Goal: Task Accomplishment & Management: Manage account settings

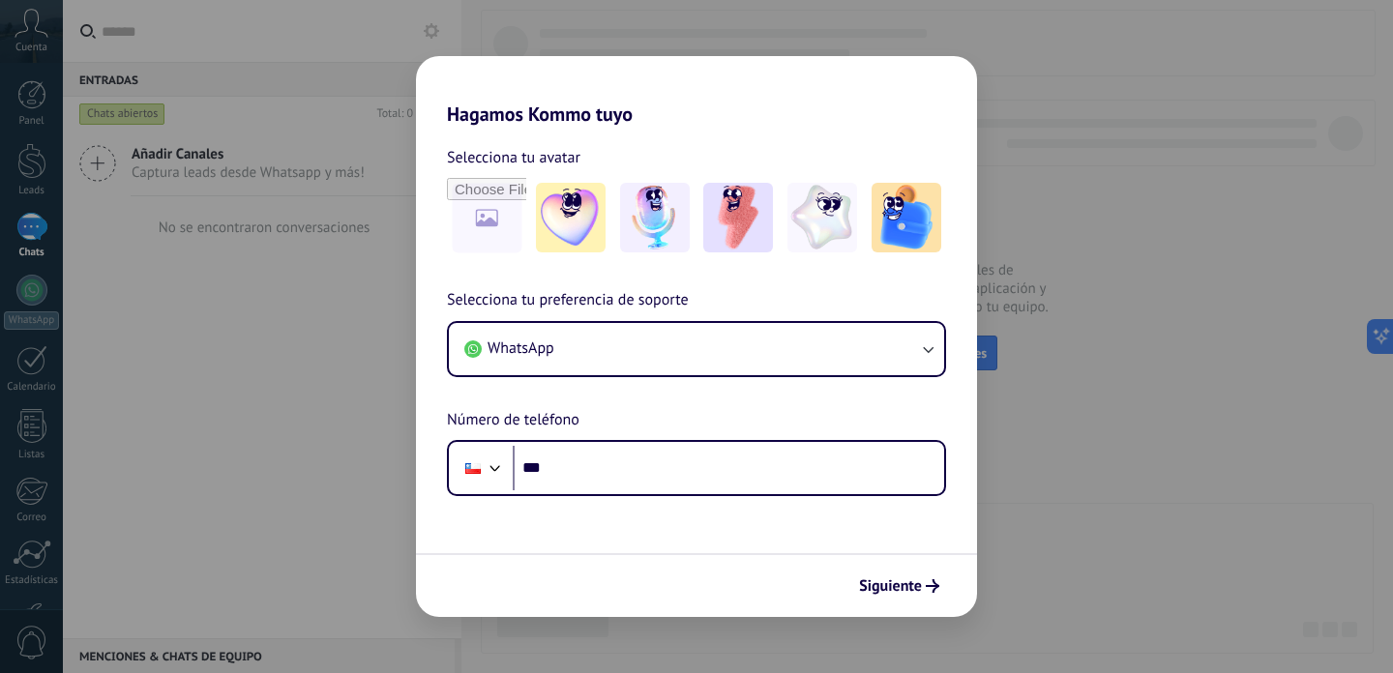
click at [1090, 97] on div "Hagamos Kommo tuyo Selecciona tu avatar Selecciona tu preferencia de soporte Wh…" at bounding box center [696, 336] width 1393 height 673
click at [897, 599] on button "Siguiente" at bounding box center [899, 586] width 98 height 33
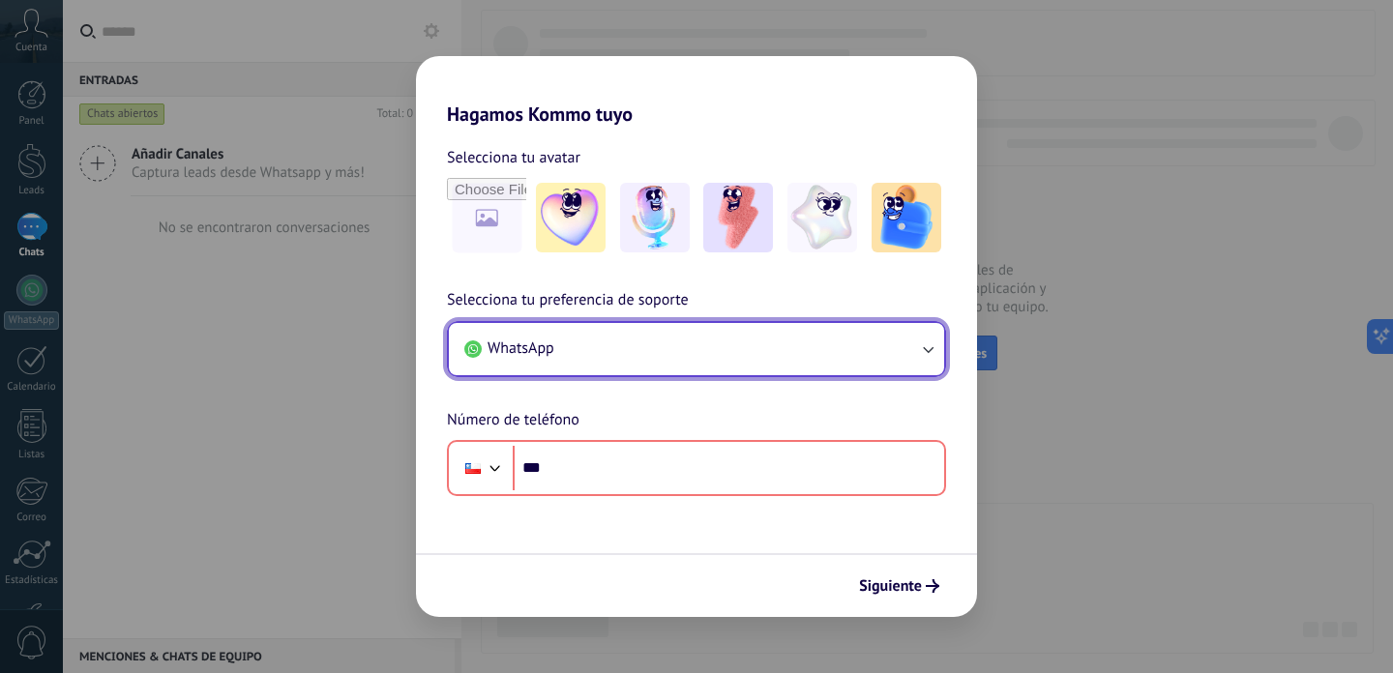
click at [703, 342] on button "WhatsApp" at bounding box center [696, 349] width 495 height 52
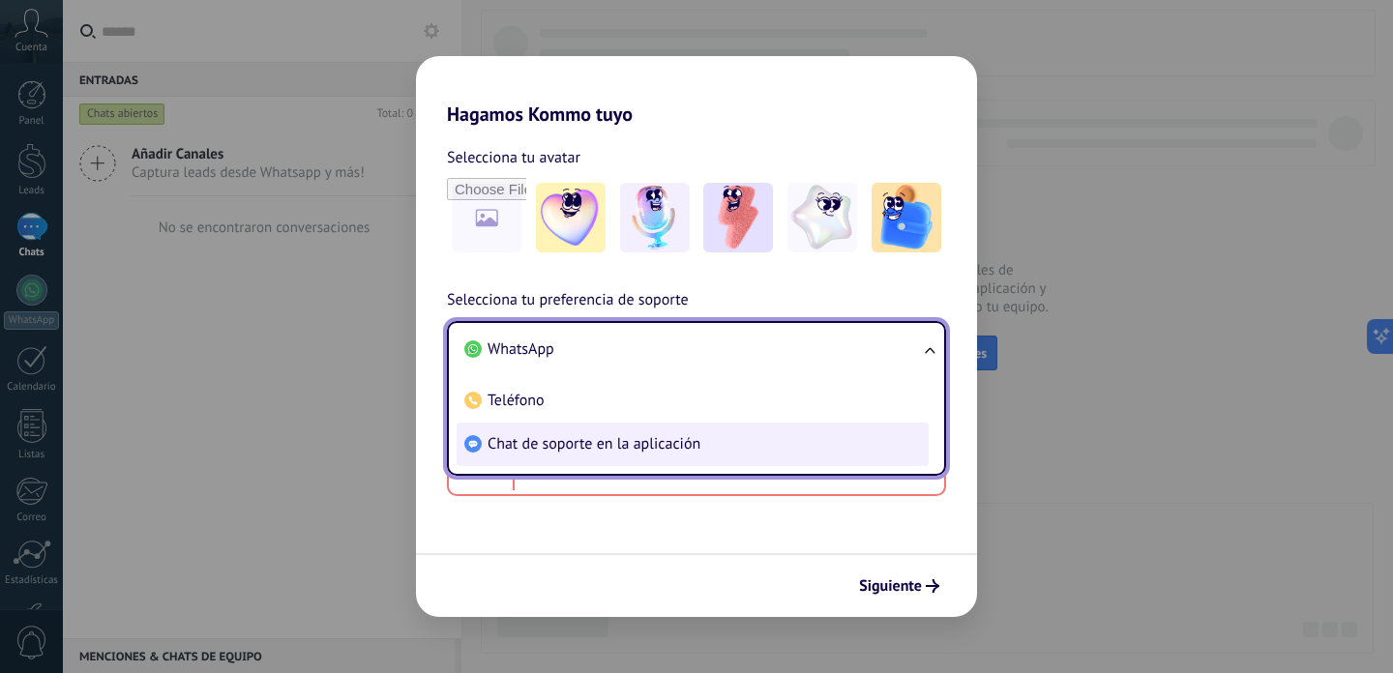
click at [644, 443] on span "Chat de soporte en la aplicación" at bounding box center [593, 443] width 213 height 19
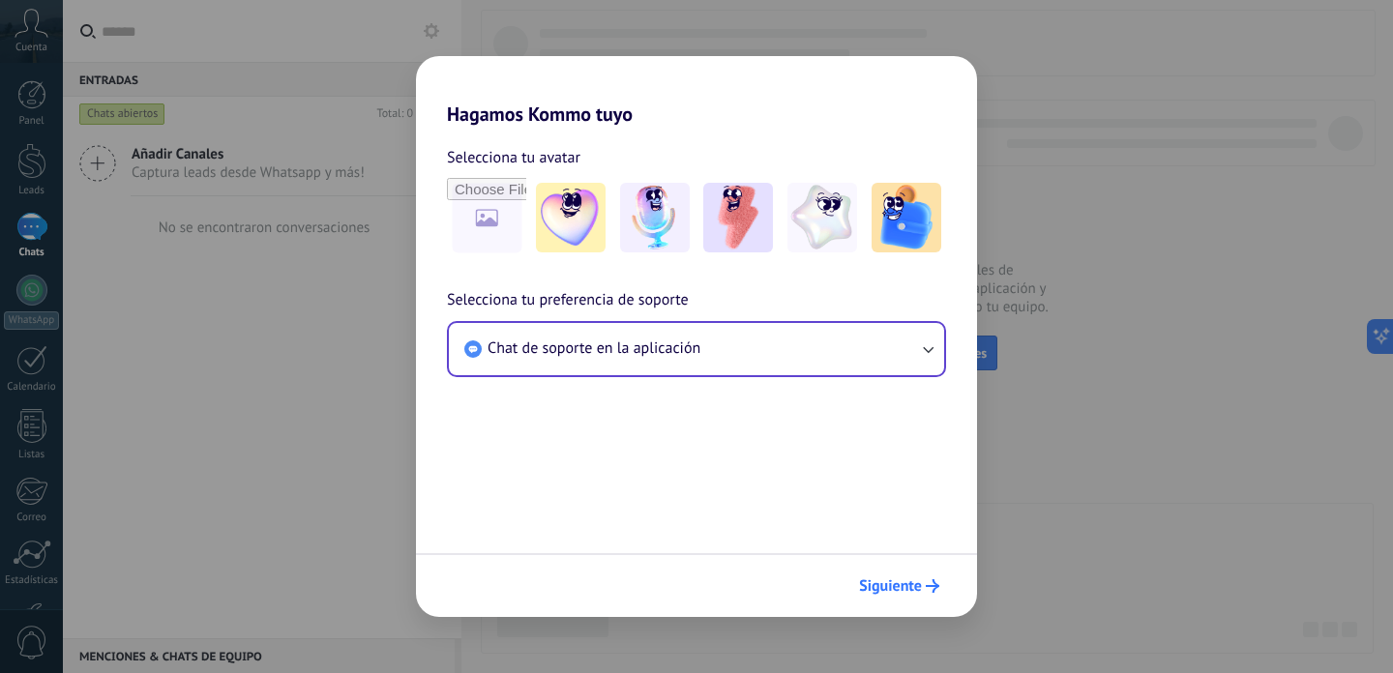
click at [884, 597] on button "Siguiente" at bounding box center [899, 586] width 98 height 33
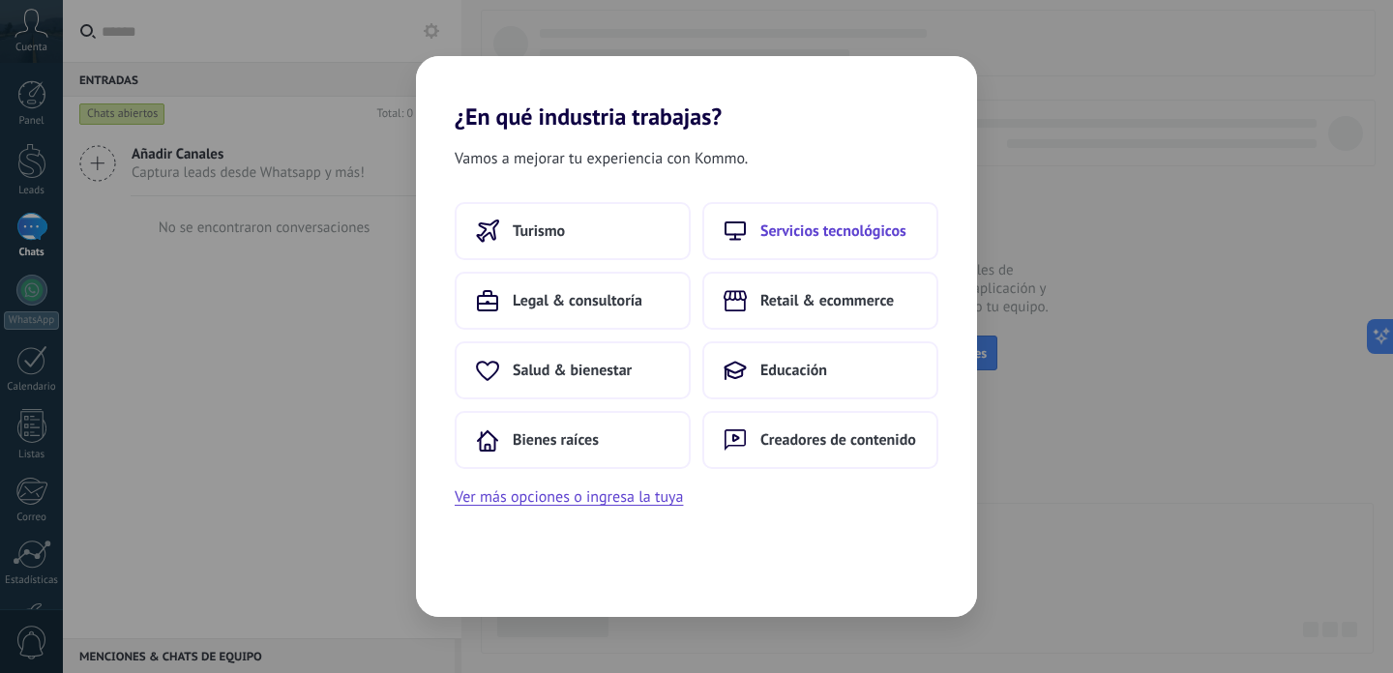
click at [823, 236] on span "Servicios tecnológicos" at bounding box center [833, 230] width 146 height 19
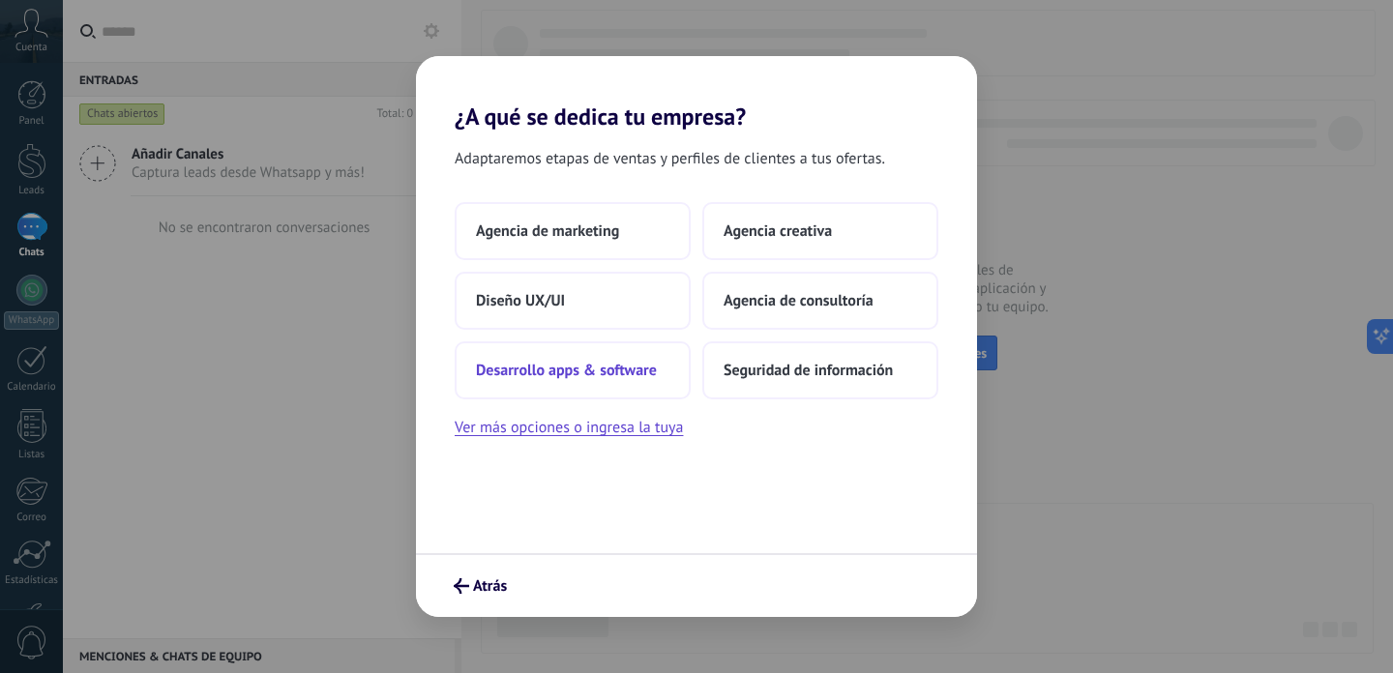
click at [606, 361] on span "Desarrollo apps & software" at bounding box center [566, 370] width 181 height 19
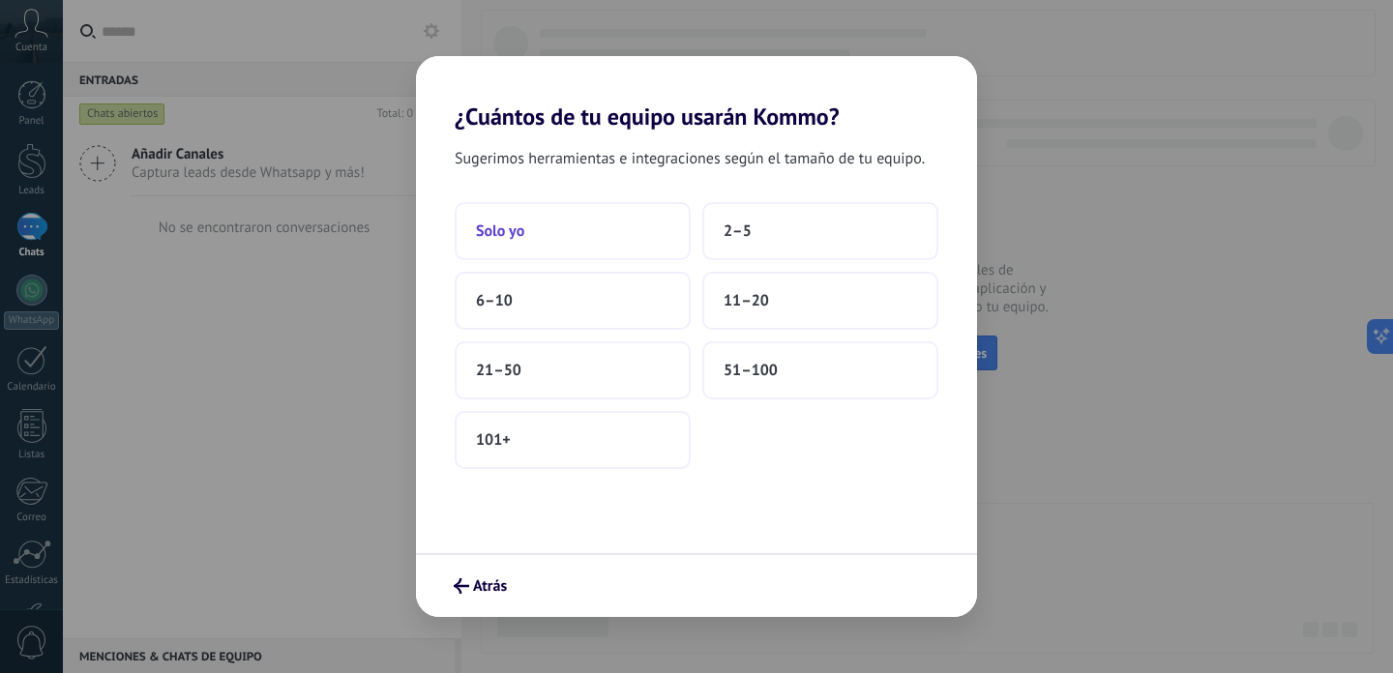
drag, startPoint x: 574, startPoint y: 231, endPoint x: 618, endPoint y: 224, distance: 45.0
click at [618, 224] on button "Solo yo" at bounding box center [573, 231] width 236 height 58
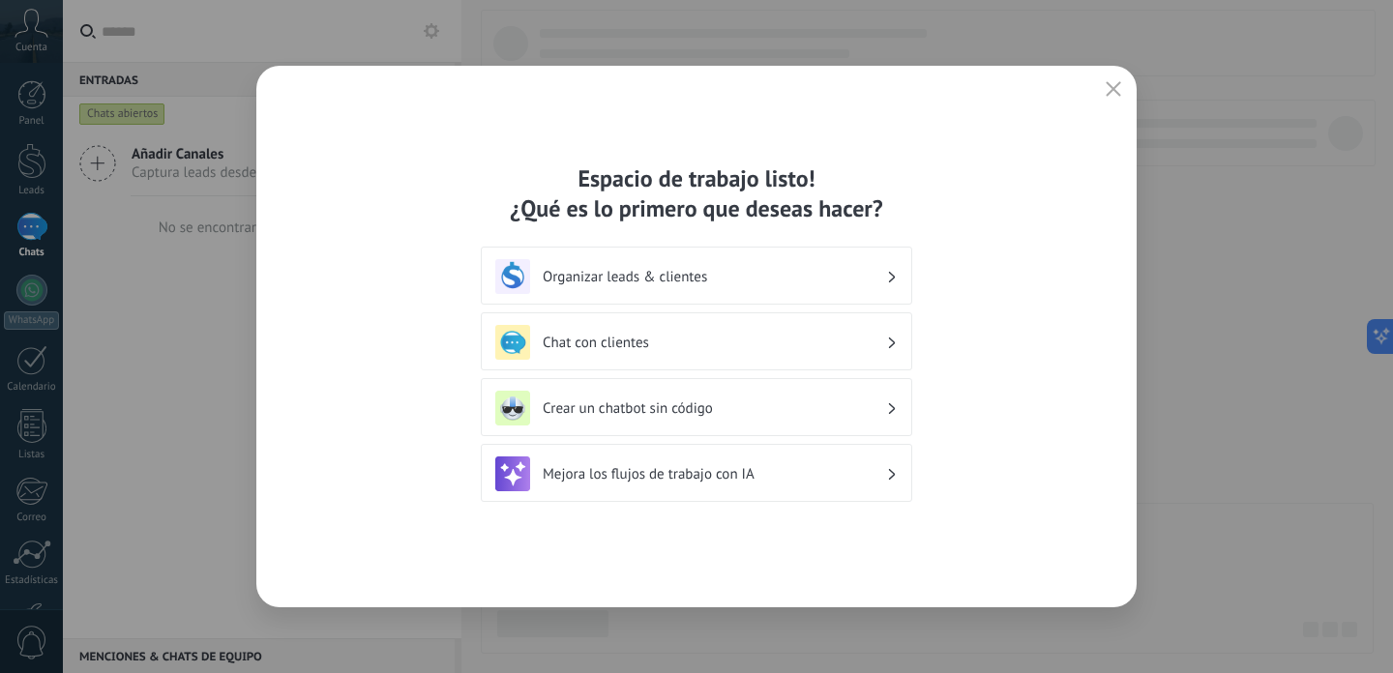
click at [1117, 90] on icon "button" at bounding box center [1112, 88] width 15 height 15
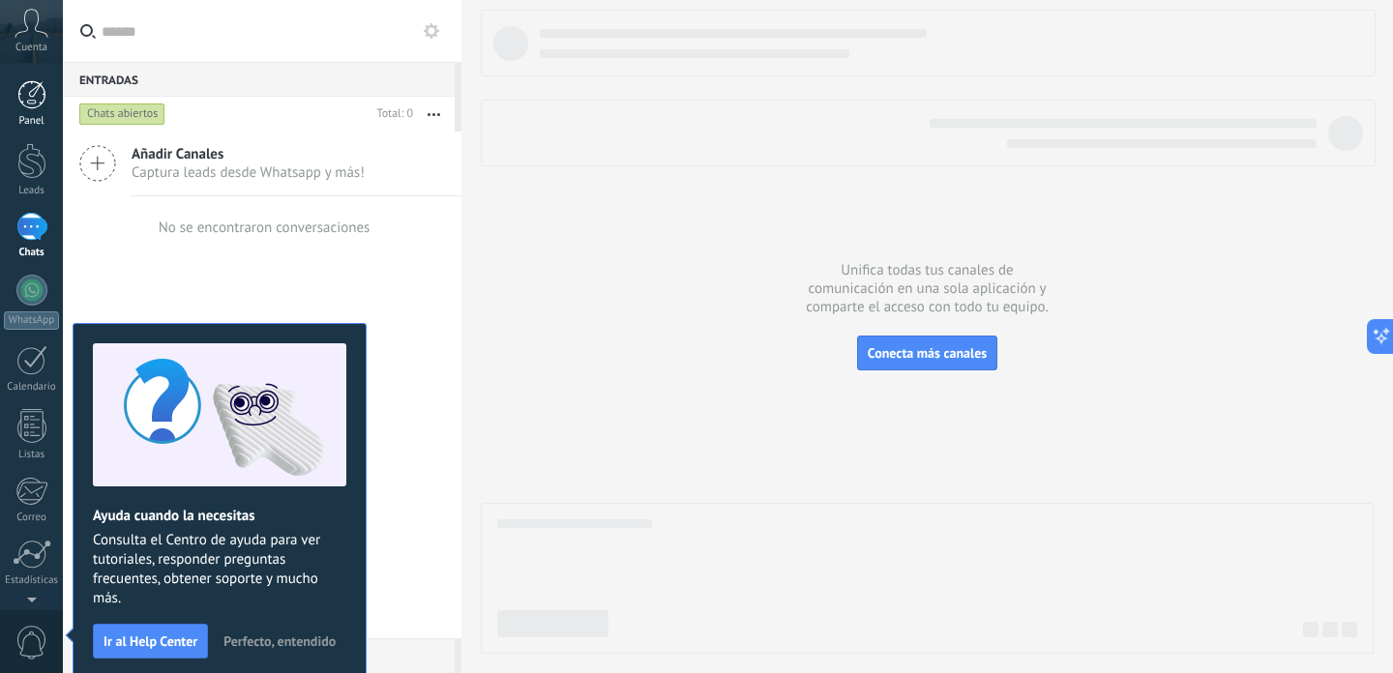
click at [23, 87] on div at bounding box center [31, 94] width 29 height 29
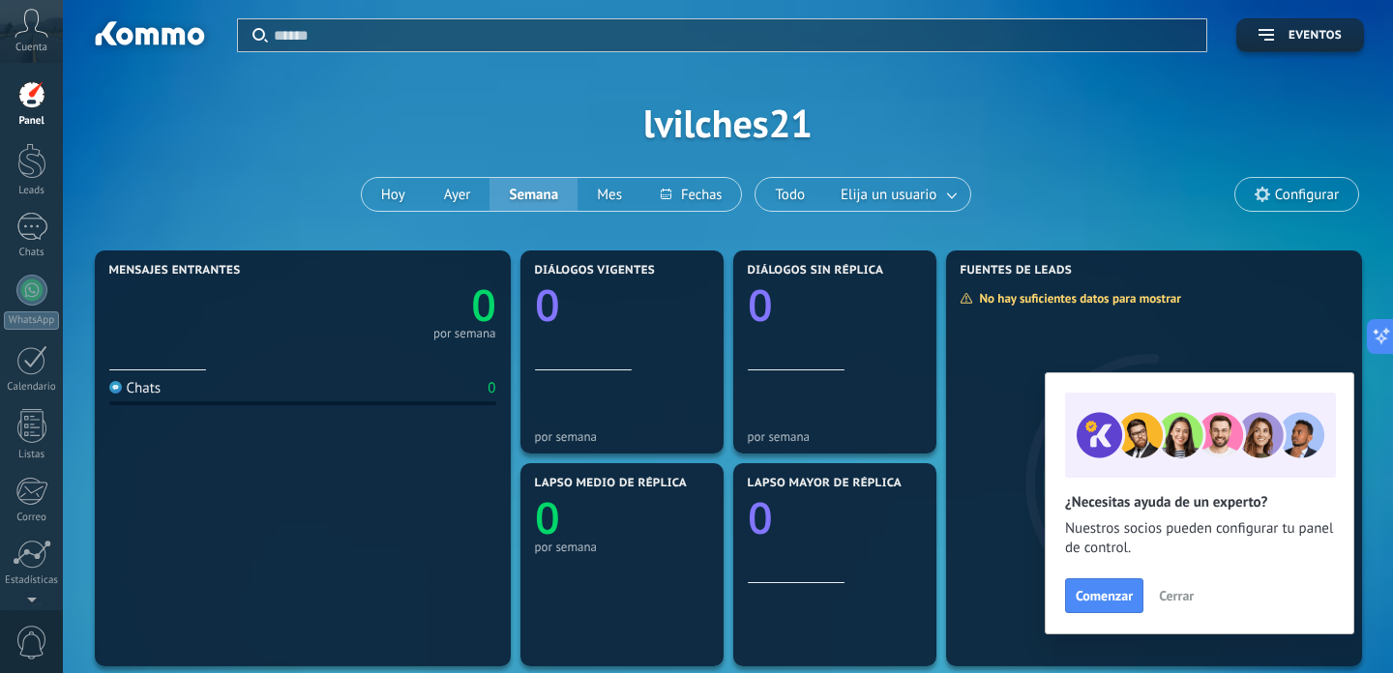
click at [1182, 586] on button "Cerrar" at bounding box center [1176, 595] width 52 height 29
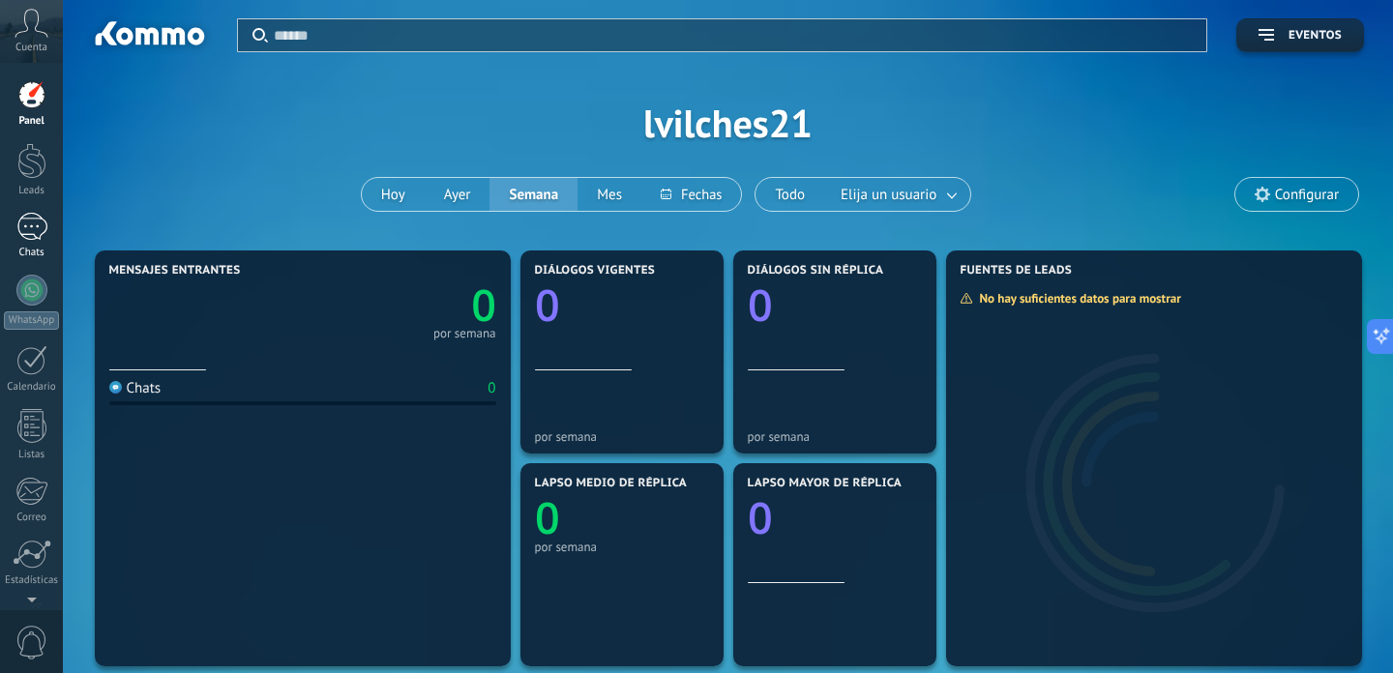
click at [25, 234] on div at bounding box center [31, 227] width 31 height 28
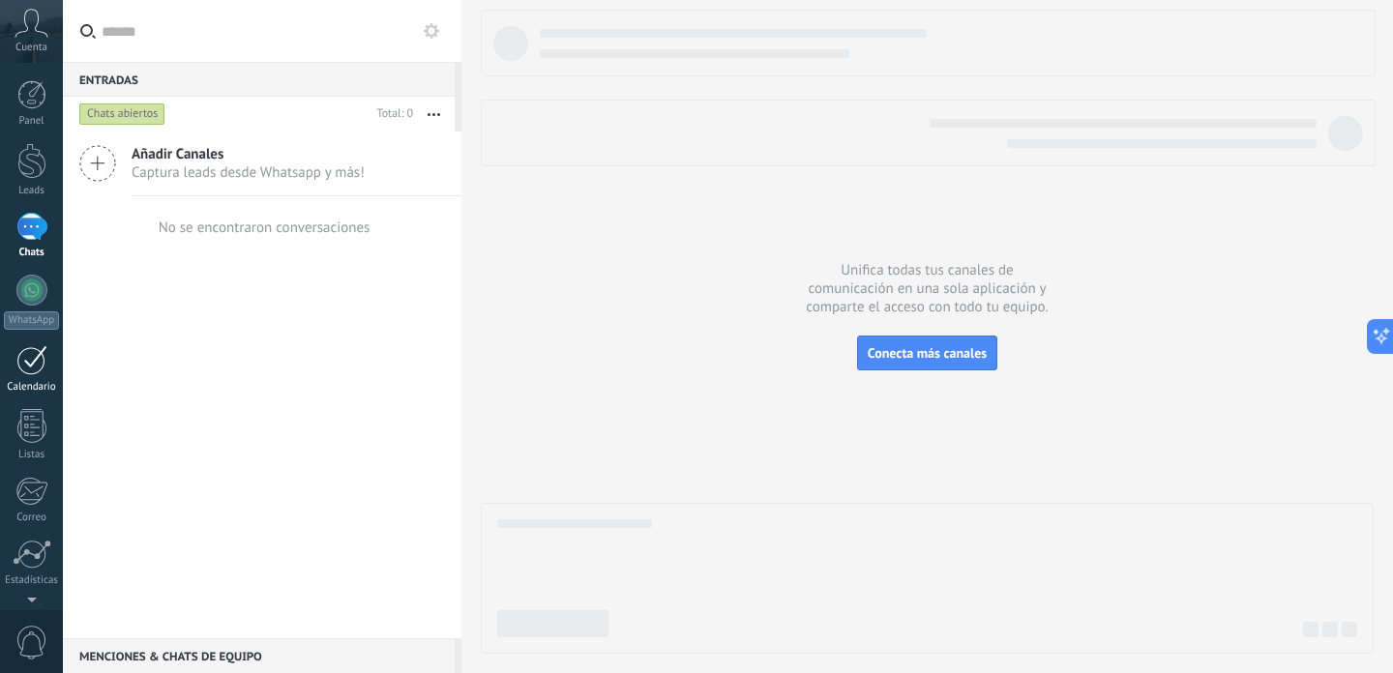
click at [24, 359] on div at bounding box center [31, 360] width 31 height 30
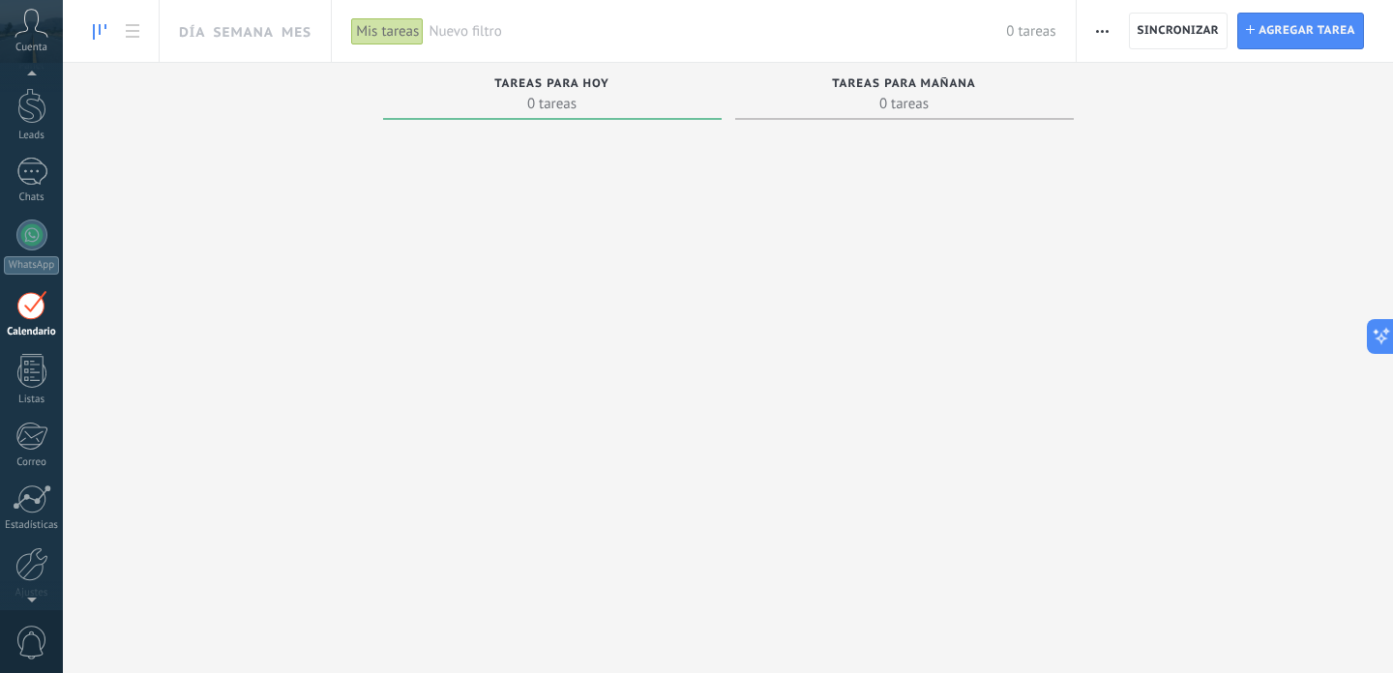
scroll to position [56, 0]
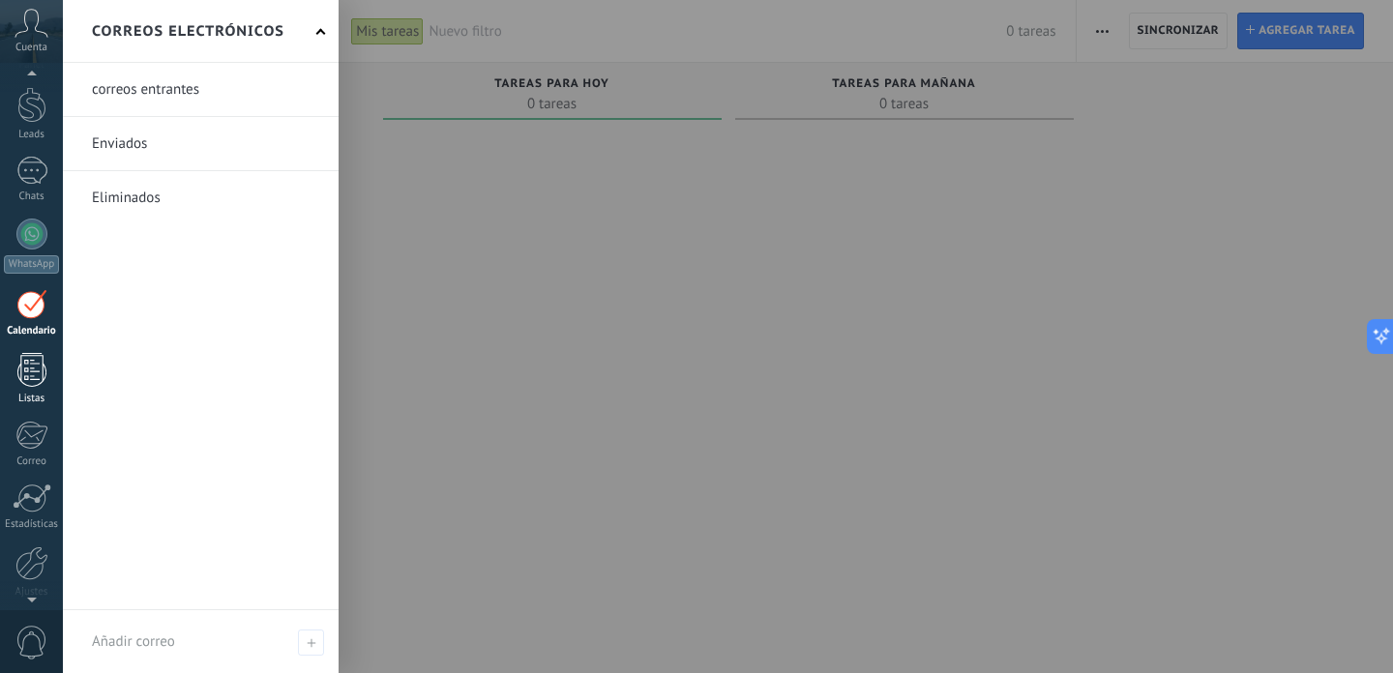
click at [19, 358] on div at bounding box center [31, 370] width 29 height 34
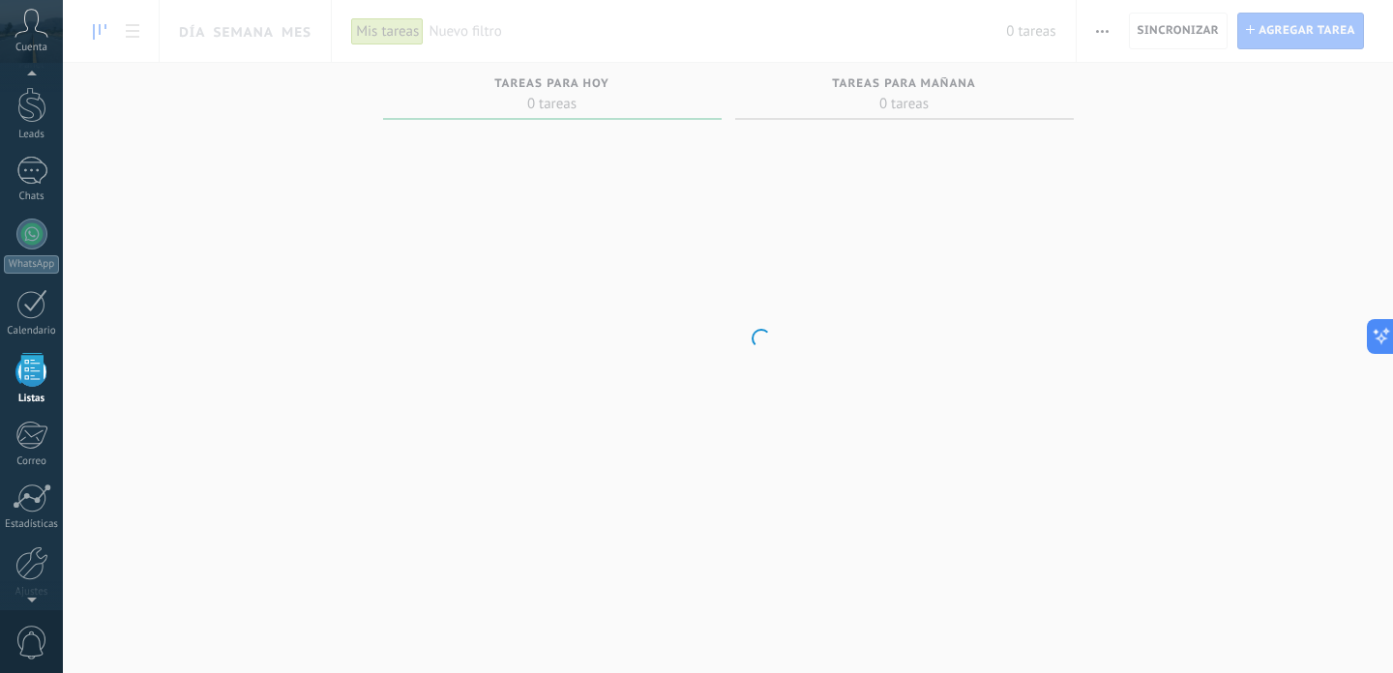
scroll to position [120, 0]
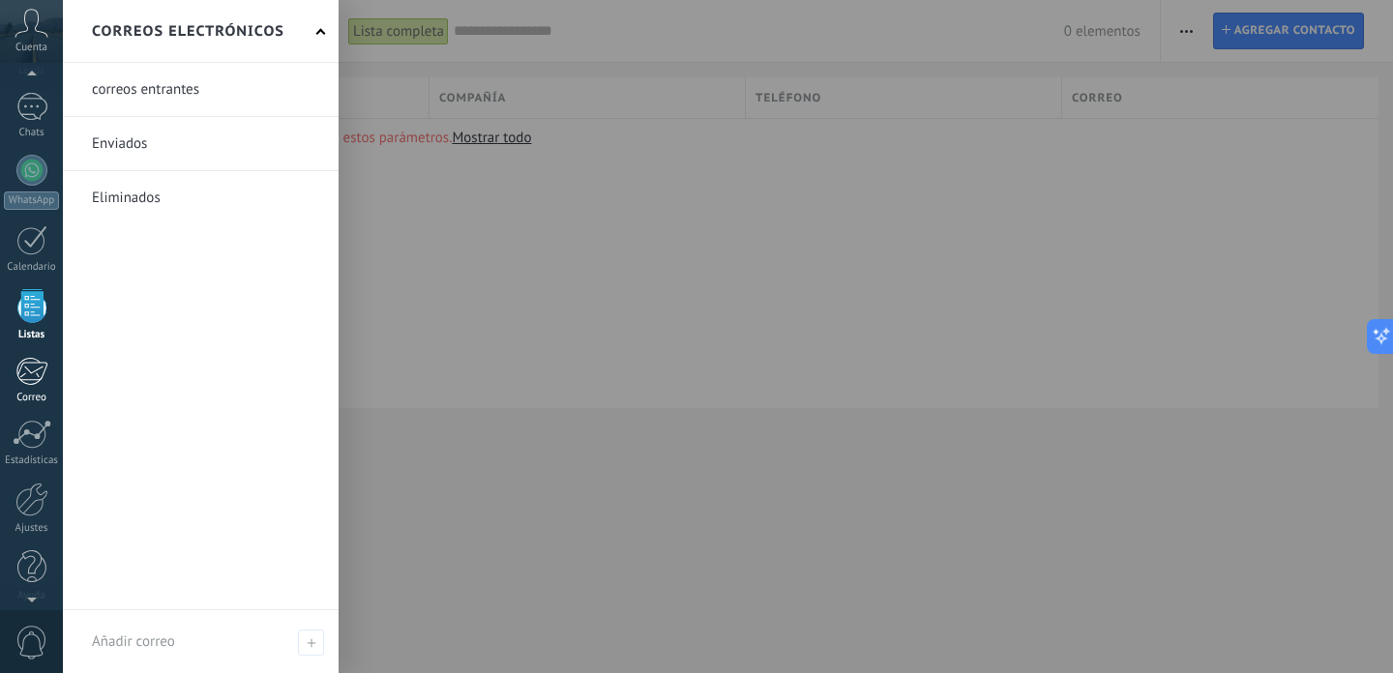
click at [40, 363] on div at bounding box center [31, 371] width 32 height 29
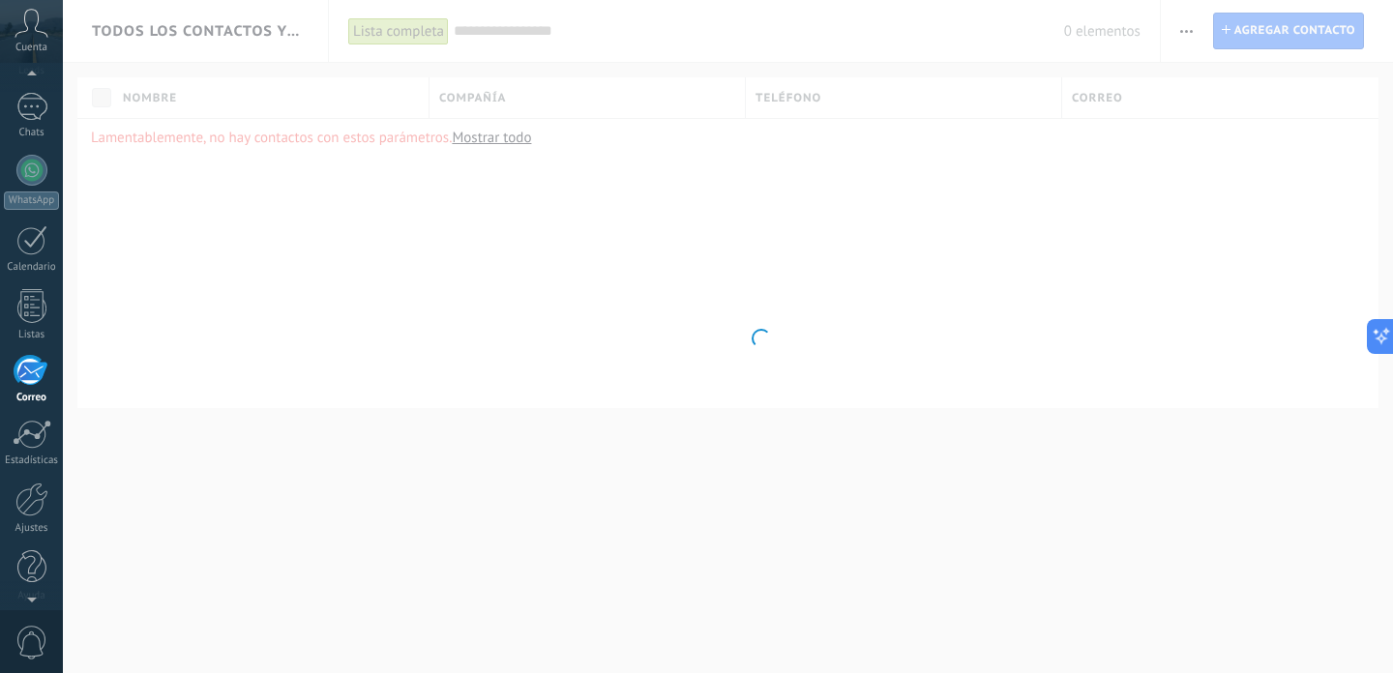
scroll to position [132, 0]
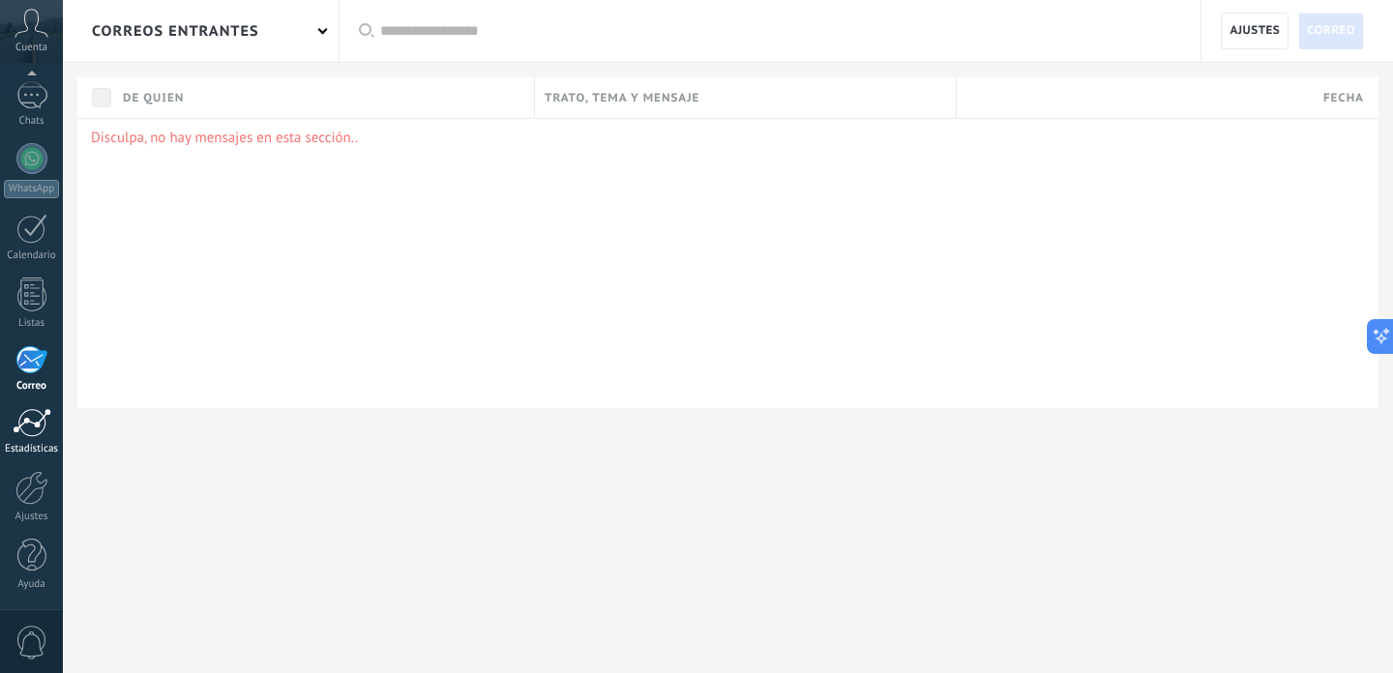
click at [47, 431] on div at bounding box center [32, 422] width 39 height 29
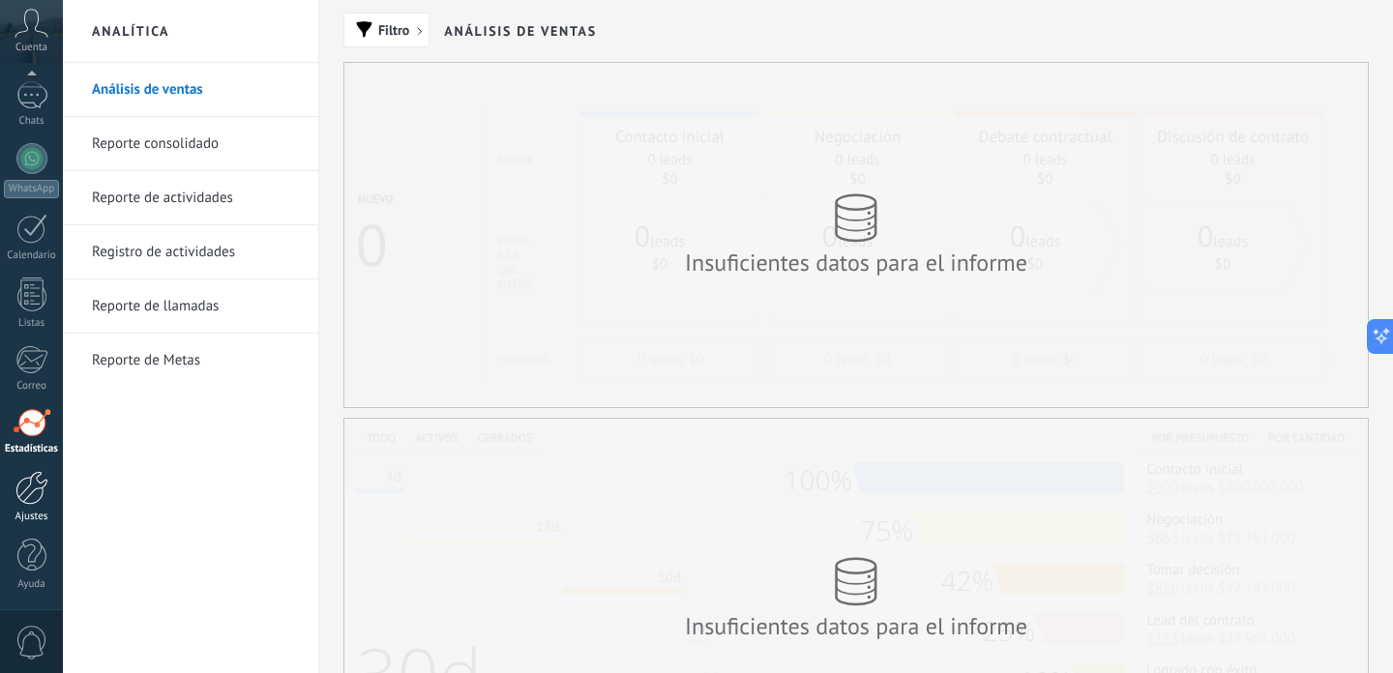
click at [48, 485] on link "Ajustes" at bounding box center [31, 497] width 63 height 52
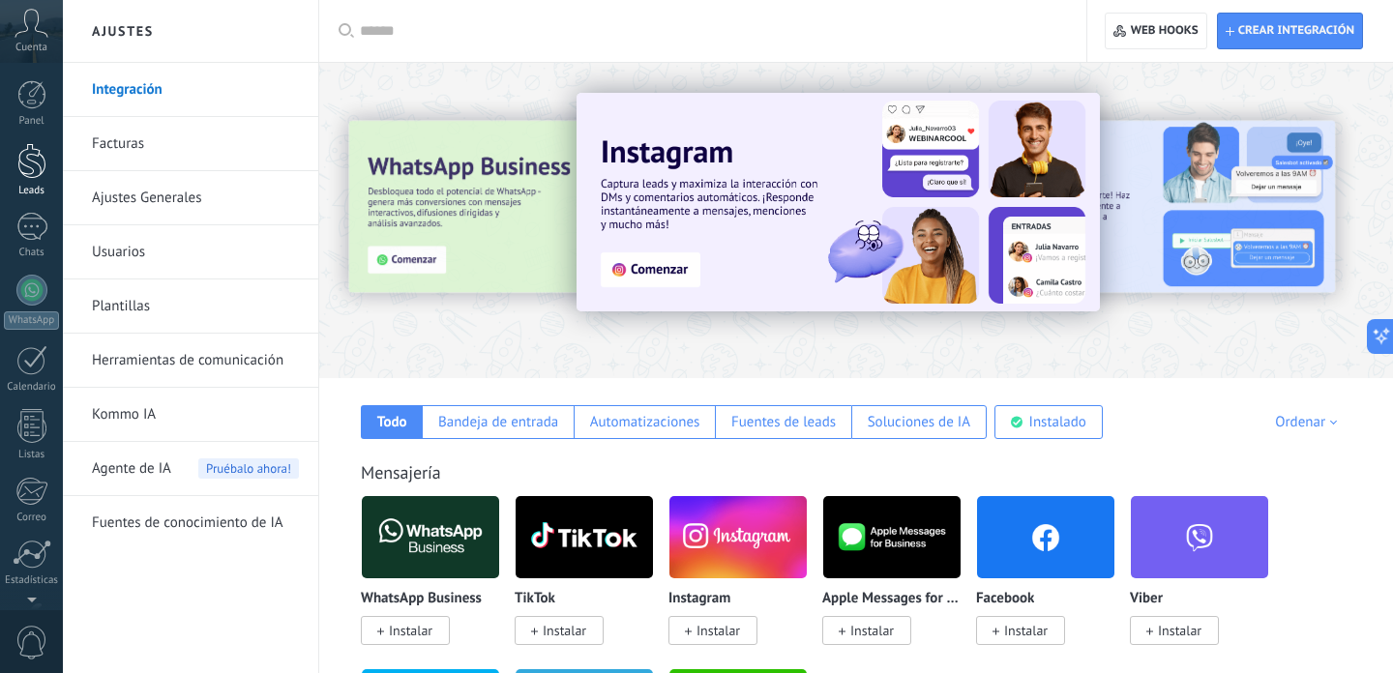
click at [20, 150] on div at bounding box center [31, 161] width 29 height 36
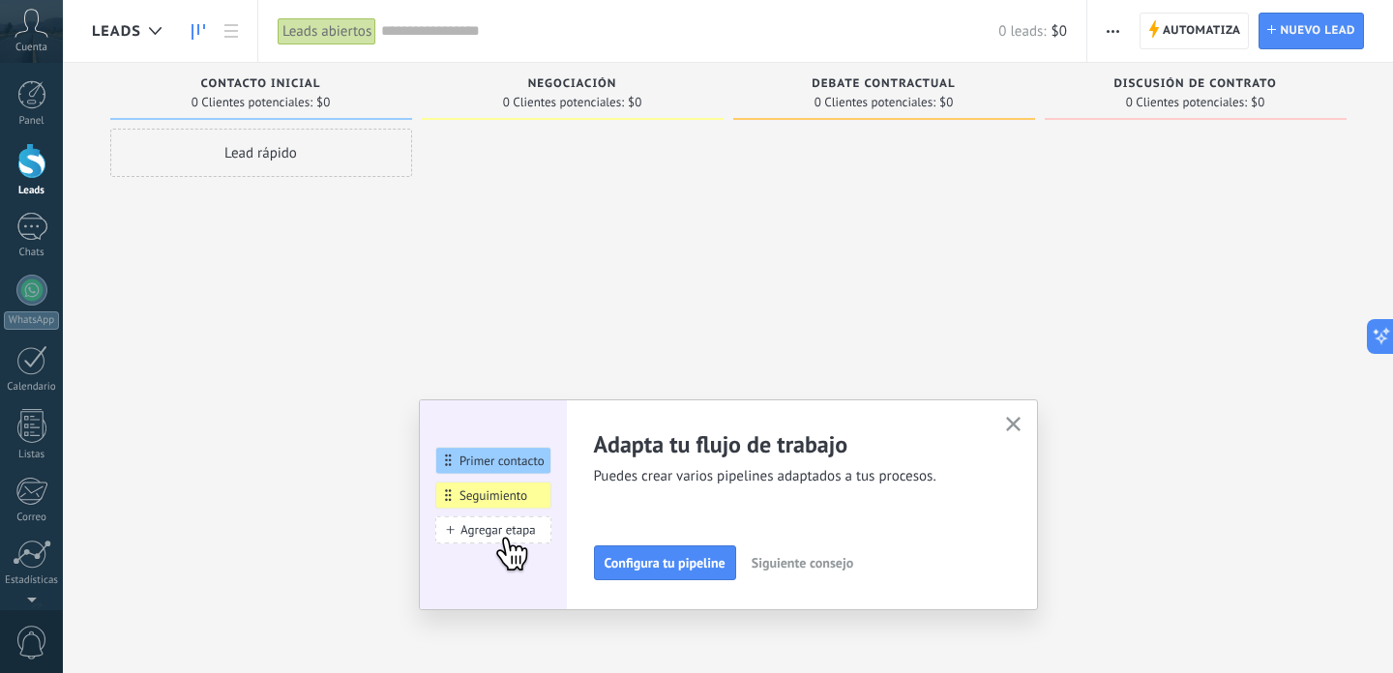
click at [1013, 421] on icon "button" at bounding box center [1013, 424] width 15 height 15
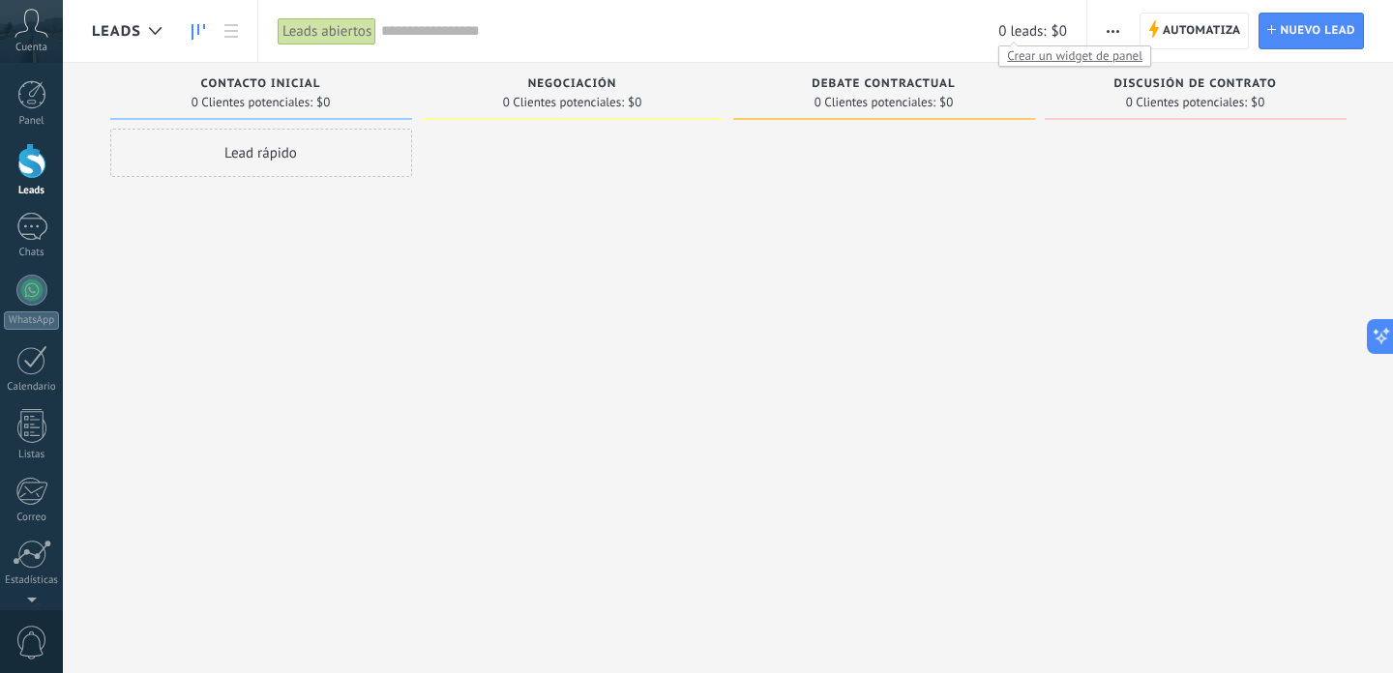
click at [1026, 53] on span "Crear un widget de panel" at bounding box center [1074, 55] width 151 height 20
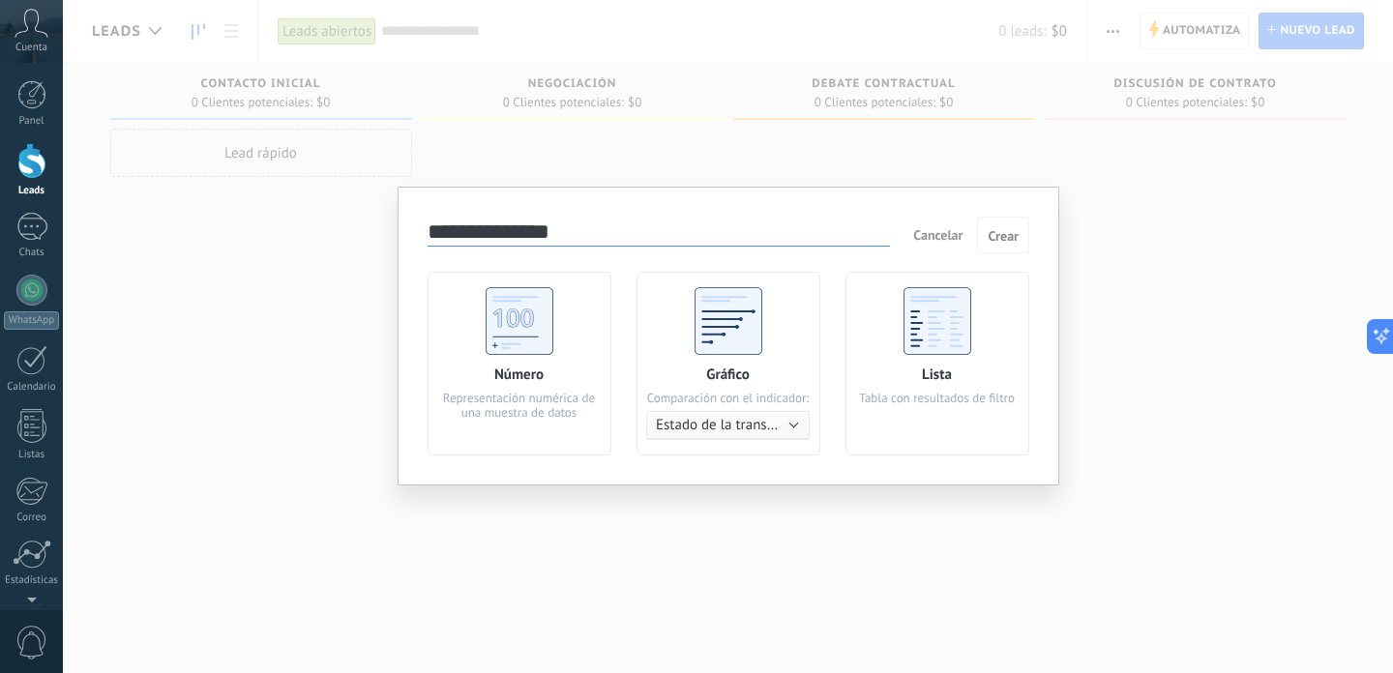
click at [944, 230] on span "Cancelar" at bounding box center [937, 234] width 49 height 17
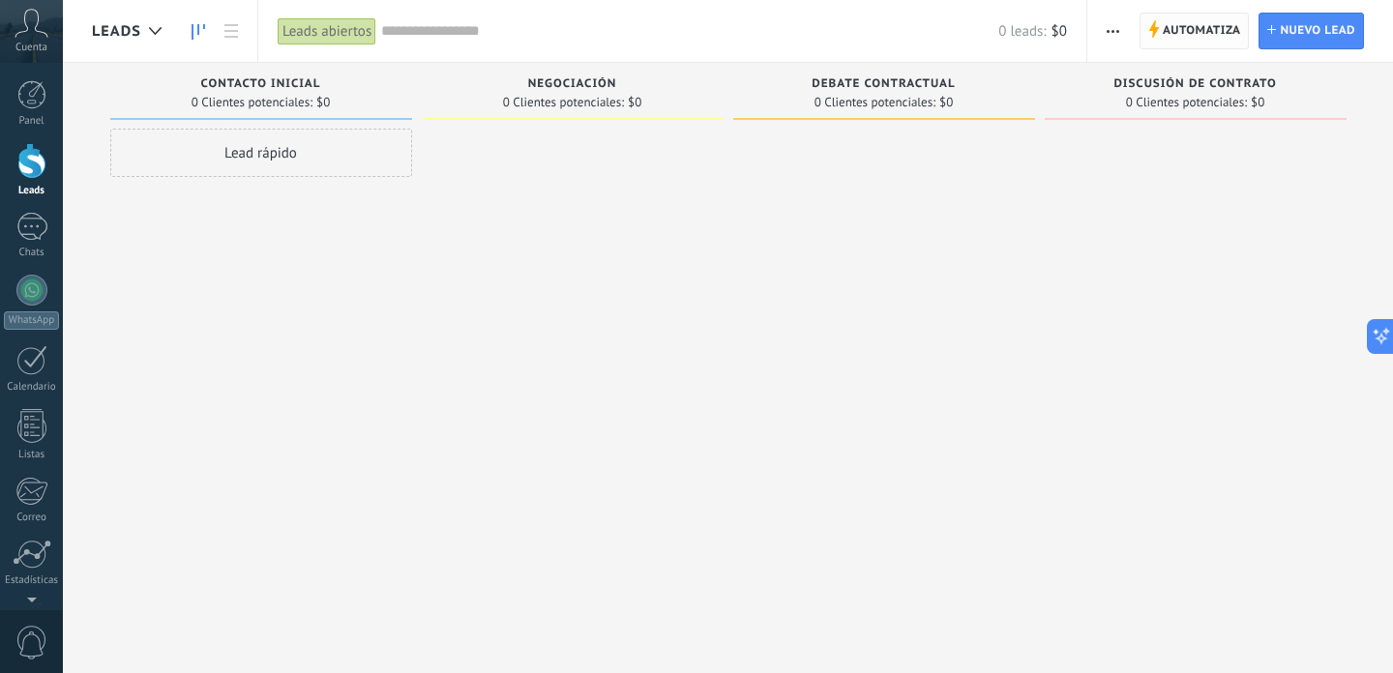
click at [1180, 38] on span "Automatiza" at bounding box center [1202, 31] width 78 height 35
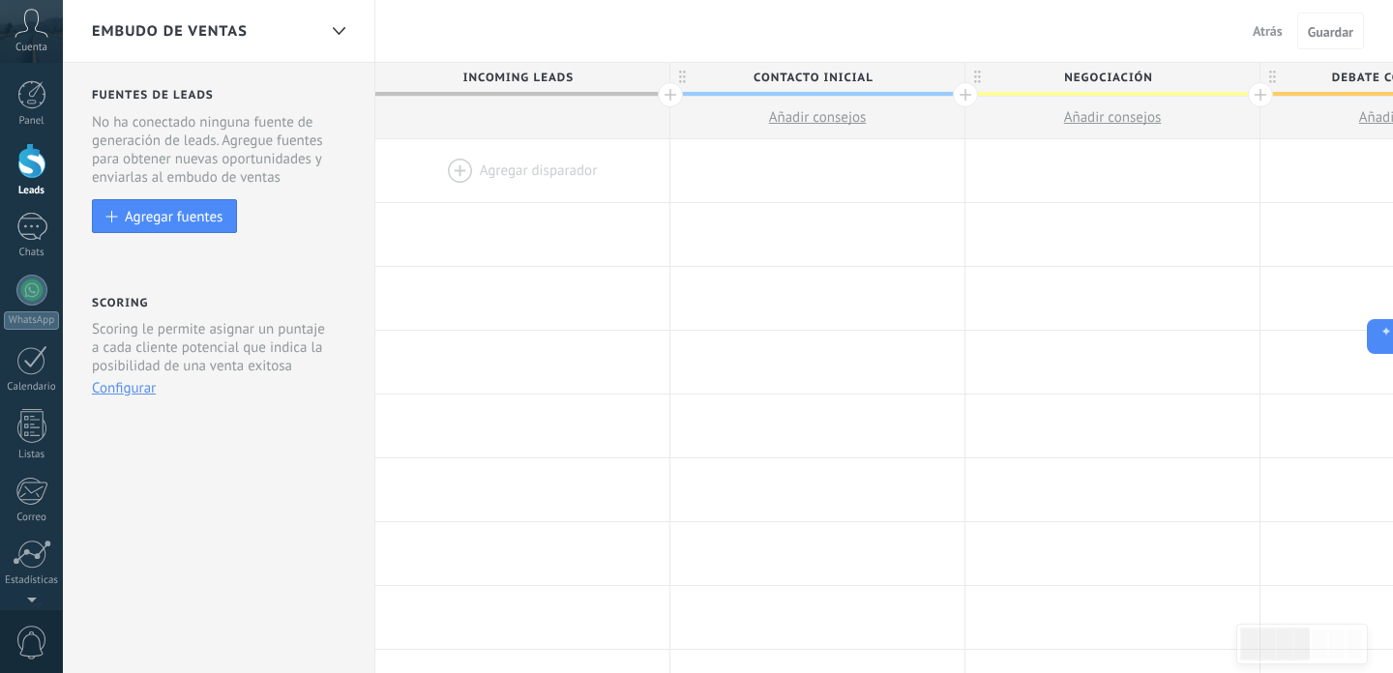
click at [554, 179] on div at bounding box center [522, 170] width 294 height 63
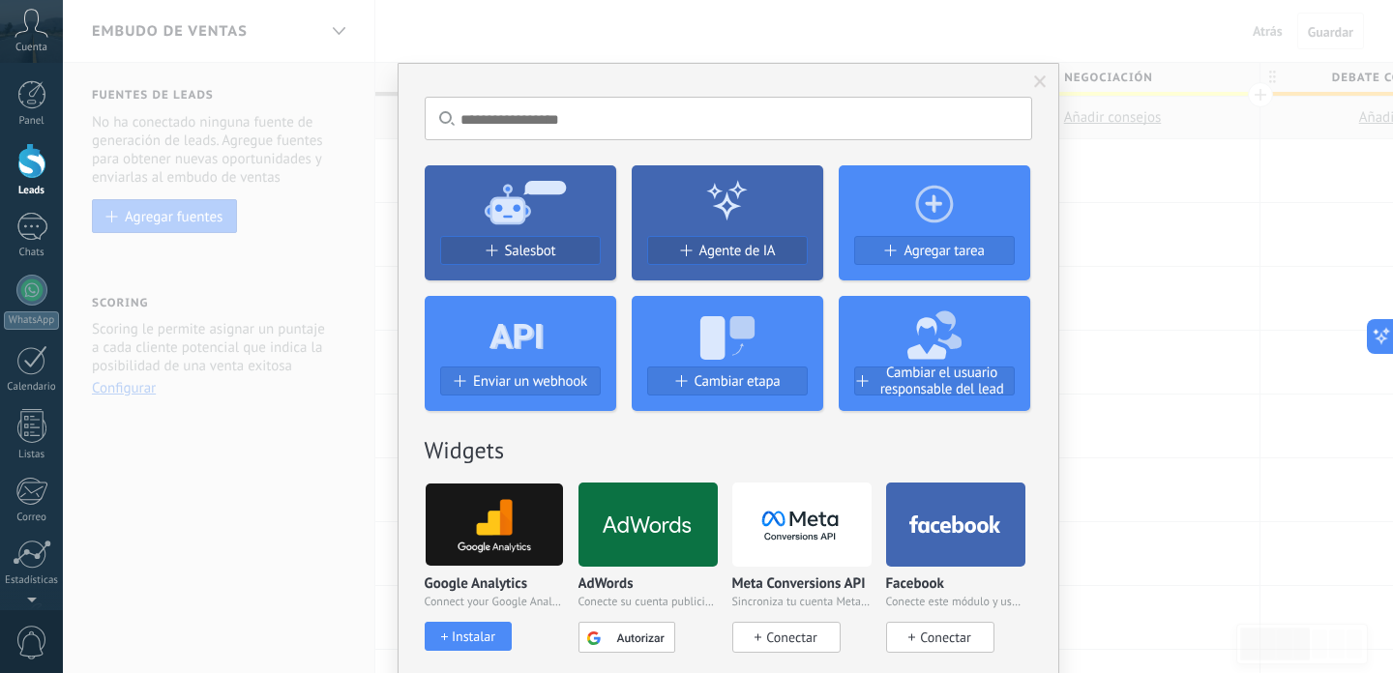
click at [1041, 82] on span at bounding box center [1040, 82] width 13 height 14
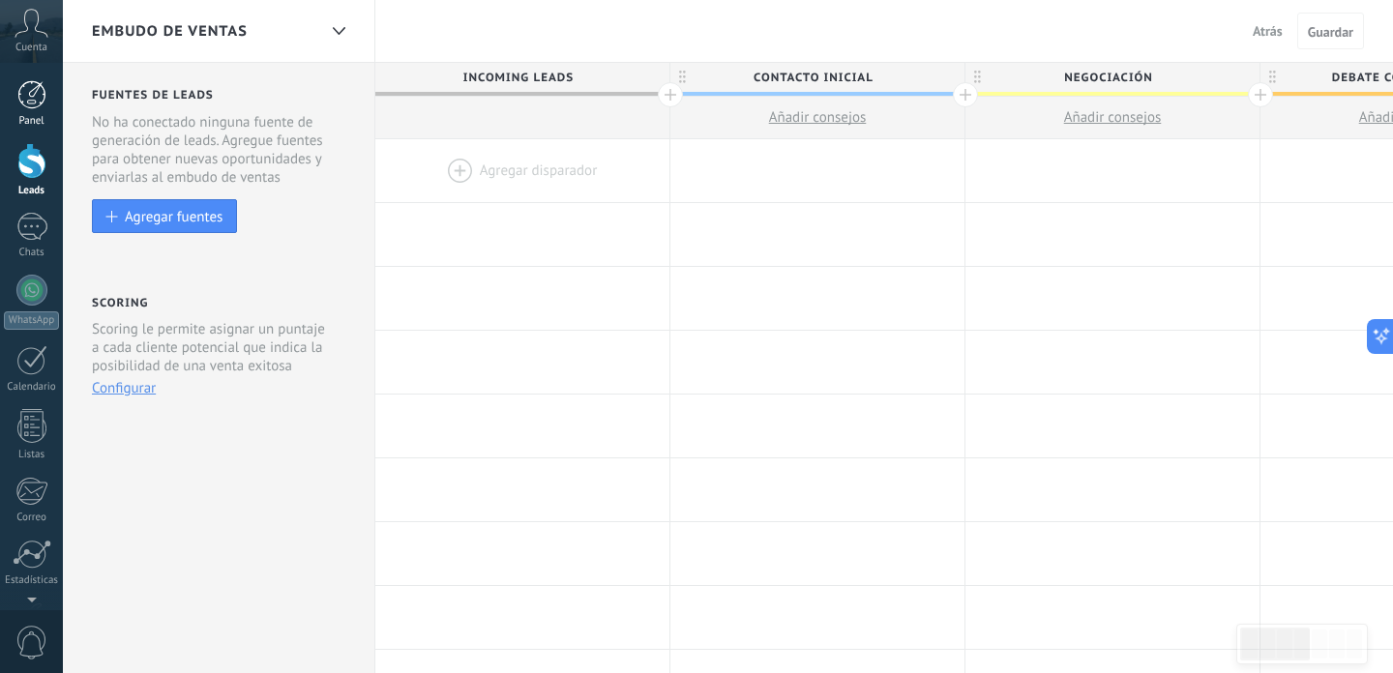
click at [33, 111] on link "Panel" at bounding box center [31, 103] width 63 height 47
